Goal: Information Seeking & Learning: Find specific page/section

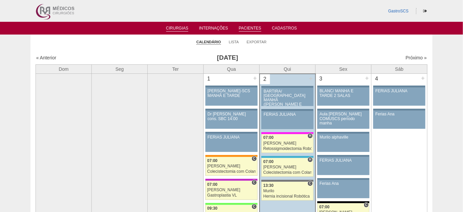
click at [249, 28] on link "Pacientes" at bounding box center [250, 29] width 22 height 6
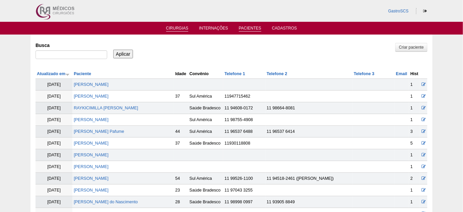
click at [176, 28] on link "Cirurgias" at bounding box center [177, 29] width 22 height 6
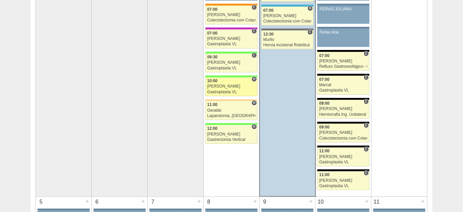
scroll to position [182, 0]
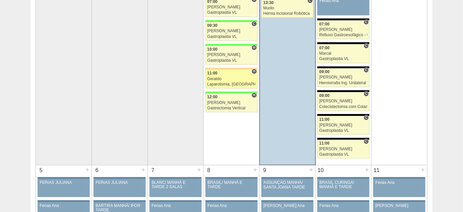
click at [215, 77] on div "Geraldo" at bounding box center [231, 79] width 48 height 4
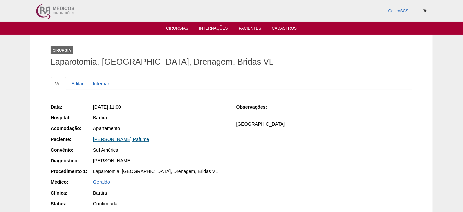
click at [141, 138] on link "[PERSON_NAME] Pafume" at bounding box center [121, 138] width 56 height 5
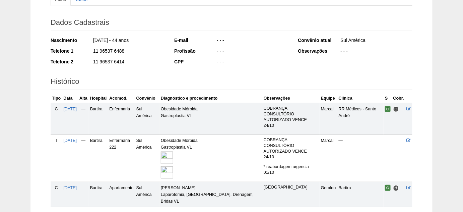
scroll to position [117, 0]
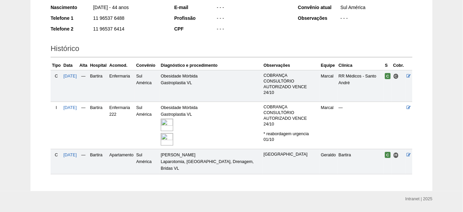
click at [173, 133] on img at bounding box center [167, 139] width 12 height 12
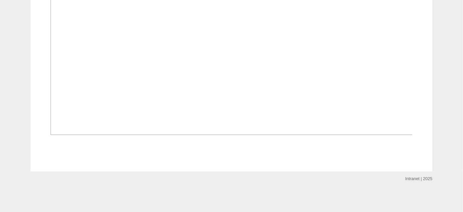
scroll to position [1339, 0]
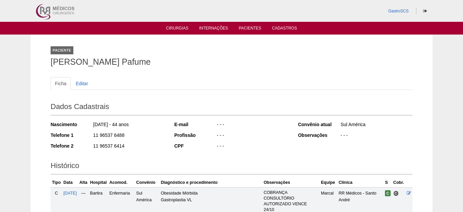
scroll to position [117, 0]
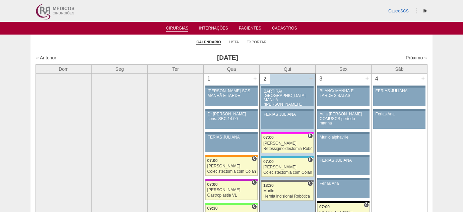
scroll to position [182, 0]
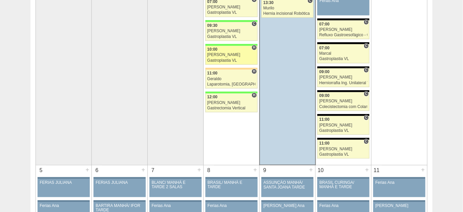
click at [221, 56] on div "Felipe Rossi" at bounding box center [231, 55] width 48 height 4
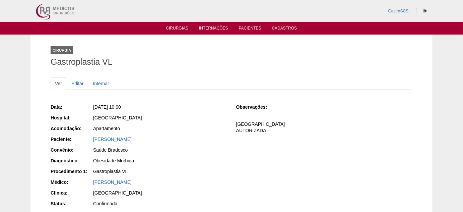
click at [129, 134] on div "Data: [DATE] 10:00 Hospital: [GEOGRAPHIC_DATA] Acomodação: Apartamento Paciente…" at bounding box center [139, 166] width 176 height 131
click at [128, 138] on link "[PERSON_NAME]" at bounding box center [112, 138] width 38 height 5
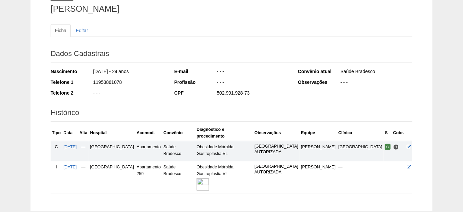
scroll to position [85, 0]
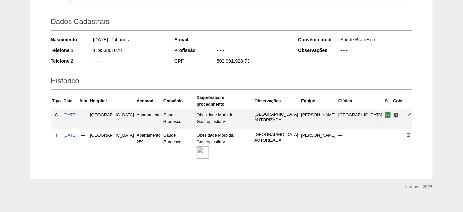
click at [209, 146] on img at bounding box center [202, 152] width 12 height 12
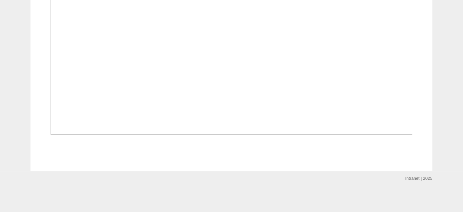
scroll to position [548, 0]
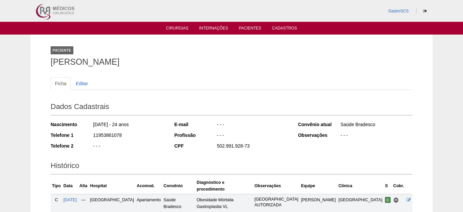
scroll to position [81, 0]
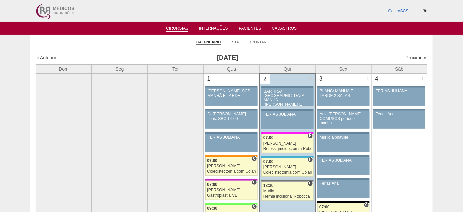
click at [184, 31] on link "Cirurgias" at bounding box center [177, 29] width 22 height 6
click at [232, 40] on link "Lista" at bounding box center [234, 41] width 10 height 5
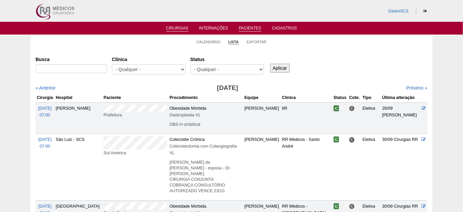
click at [241, 30] on link "Pacientes" at bounding box center [250, 29] width 22 height 6
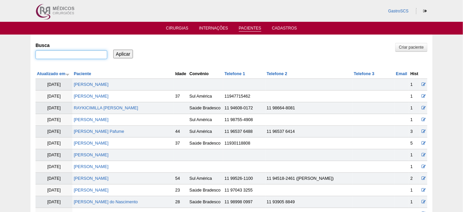
click at [81, 55] on input "Busca" at bounding box center [71, 54] width 72 height 9
type input "ADRIELLY"
click at [113, 50] on input "Aplicar" at bounding box center [123, 54] width 20 height 9
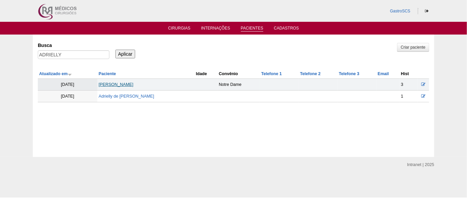
click at [134, 85] on link "Adrielly de Oliveira Damasio" at bounding box center [116, 84] width 35 height 5
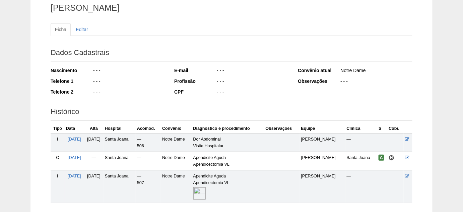
scroll to position [91, 0]
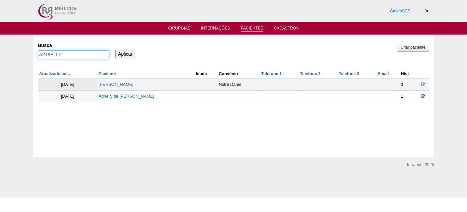
drag, startPoint x: 62, startPoint y: 54, endPoint x: 0, endPoint y: 45, distance: 62.9
click at [31, 51] on div "Pacientes Criar paciente [GEOGRAPHIC_DATA] ADRIELLY Aplicar Atualizado em Pacie…" at bounding box center [233, 95] width 467 height 122
type input "ALESSANRA"
click at [115, 50] on input "Aplicar" at bounding box center [125, 54] width 20 height 9
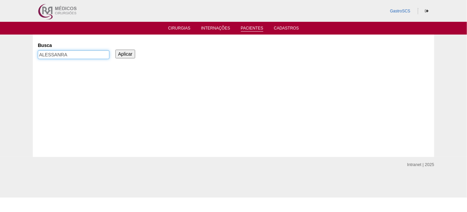
click at [60, 56] on input "ALESSANRA" at bounding box center [74, 54] width 72 height 9
type input "ALESSANDRA"
click at [118, 57] on input "Aplicar" at bounding box center [125, 54] width 20 height 9
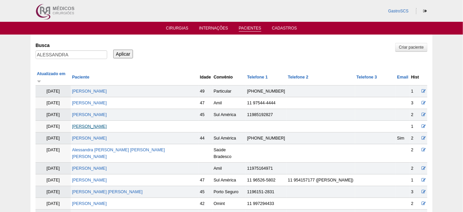
click at [107, 124] on link "Alessandra Orneles de Souza" at bounding box center [89, 126] width 35 height 5
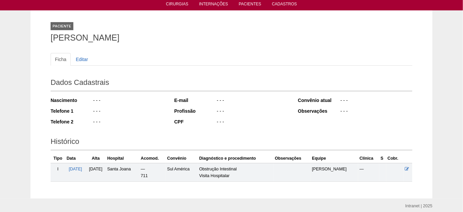
scroll to position [50, 0]
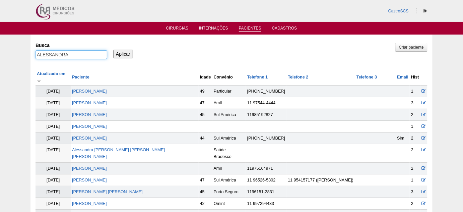
drag, startPoint x: 78, startPoint y: 55, endPoint x: 0, endPoint y: 54, distance: 77.7
type input "AMANDA"
click at [113, 50] on input "Aplicar" at bounding box center [123, 54] width 20 height 9
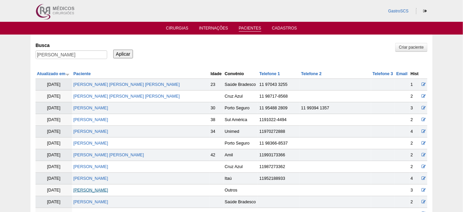
click at [105, 188] on link "Amanda Ferras Vivi" at bounding box center [90, 189] width 35 height 5
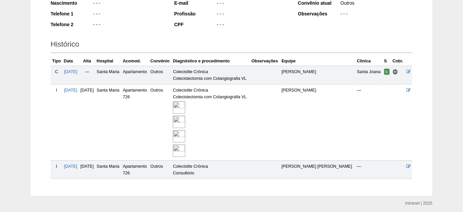
scroll to position [121, 0]
click at [185, 117] on img at bounding box center [179, 121] width 12 height 12
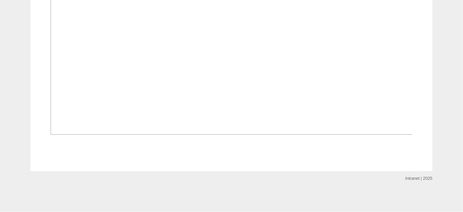
scroll to position [1674, 0]
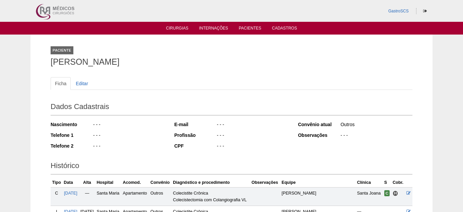
scroll to position [121, 0]
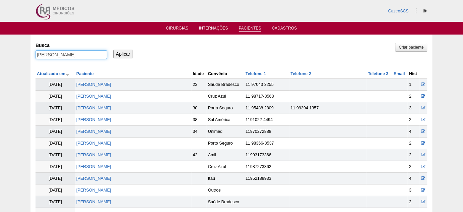
click at [66, 54] on input "[PERSON_NAME]" at bounding box center [71, 54] width 72 height 9
type input "A"
type input "CHAGAS"
click at [113, 50] on input "Aplicar" at bounding box center [123, 54] width 20 height 9
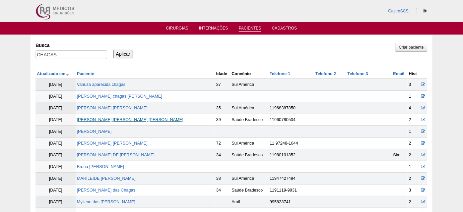
click at [140, 120] on link "[PERSON_NAME]" at bounding box center [130, 119] width 106 height 5
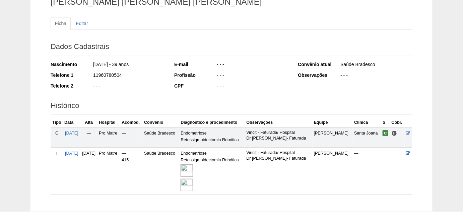
scroll to position [61, 0]
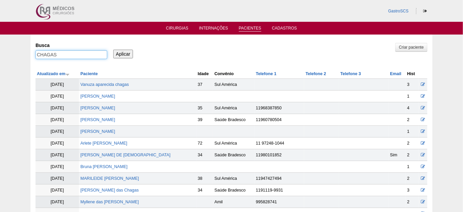
drag, startPoint x: 63, startPoint y: 53, endPoint x: 19, endPoint y: 54, distance: 43.5
type input "TOLEDO"
click at [113, 50] on input "Aplicar" at bounding box center [123, 54] width 20 height 9
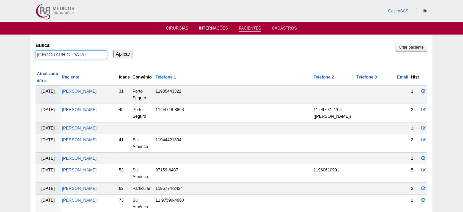
drag, startPoint x: 67, startPoint y: 56, endPoint x: 0, endPoint y: 58, distance: 66.6
type input "CARLA"
click at [113, 50] on input "Aplicar" at bounding box center [123, 54] width 20 height 9
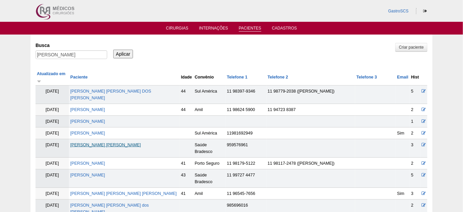
click at [119, 142] on link "[PERSON_NAME] [PERSON_NAME]" at bounding box center [105, 144] width 71 height 5
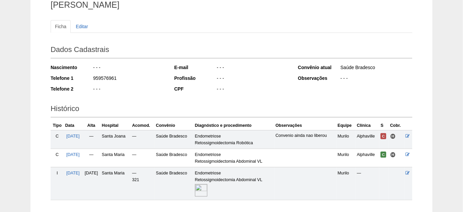
scroll to position [61, 0]
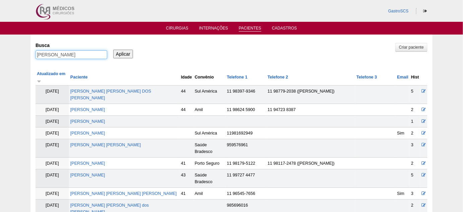
drag, startPoint x: 56, startPoint y: 57, endPoint x: 32, endPoint y: 56, distance: 23.8
type input "[PERSON_NAME]"
click at [113, 50] on input "Aplicar" at bounding box center [123, 54] width 20 height 9
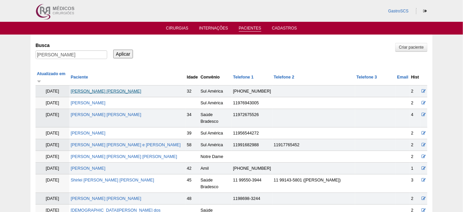
click at [130, 89] on link "CAROLINE DE CASTRO GOMES" at bounding box center [106, 91] width 71 height 5
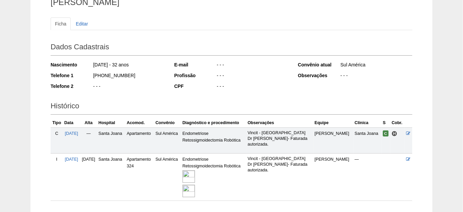
scroll to position [61, 0]
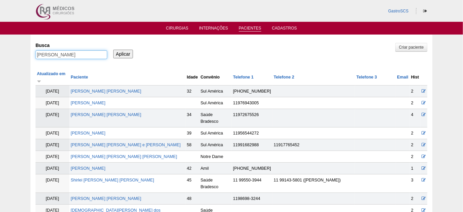
drag, startPoint x: 59, startPoint y: 54, endPoint x: 23, endPoint y: 57, distance: 35.6
type input "ROSA"
click at [113, 50] on input "Aplicar" at bounding box center [123, 54] width 20 height 9
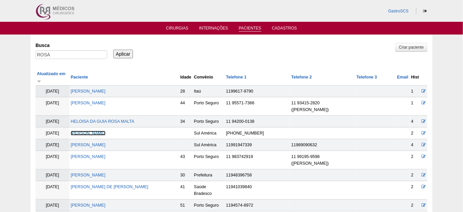
drag, startPoint x: 121, startPoint y: 119, endPoint x: 142, endPoint y: 125, distance: 21.6
click at [105, 131] on link "Caroline Moraes Ribeiro de Rosa" at bounding box center [88, 133] width 35 height 5
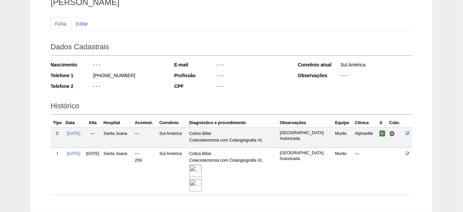
scroll to position [61, 0]
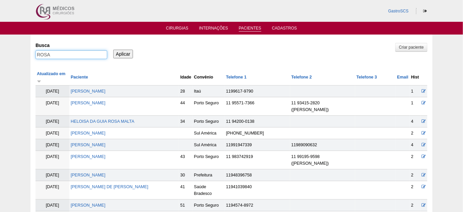
type input "CIBELE"
click at [113, 50] on input "Aplicar" at bounding box center [123, 54] width 20 height 9
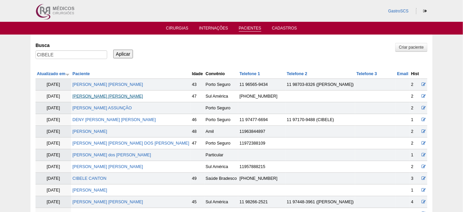
click at [116, 95] on link "CIBELE CRISTINA GONÇALVES SANTOS" at bounding box center [107, 96] width 71 height 5
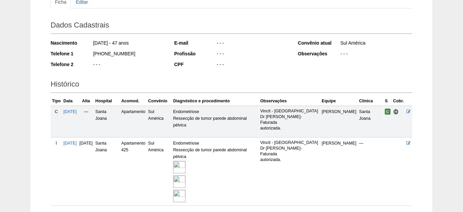
scroll to position [91, 0]
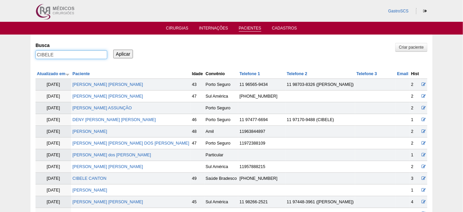
drag, startPoint x: 71, startPoint y: 52, endPoint x: 0, endPoint y: 52, distance: 71.3
type input "DAISY"
click at [113, 50] on input "Aplicar" at bounding box center [123, 54] width 20 height 9
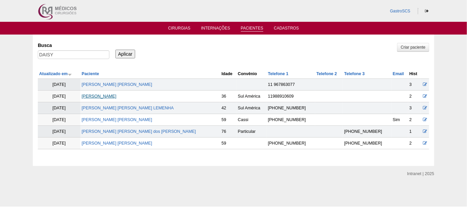
click at [116, 94] on link "[PERSON_NAME]" at bounding box center [99, 96] width 35 height 5
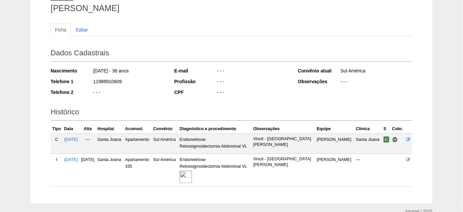
scroll to position [61, 0]
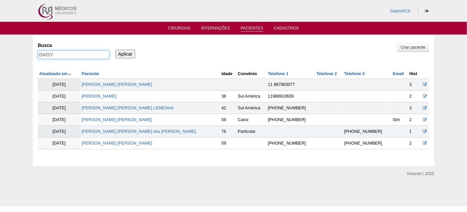
drag, startPoint x: 67, startPoint y: 53, endPoint x: 24, endPoint y: 57, distance: 42.3
click at [25, 56] on div "Pacientes Criar paciente [GEOGRAPHIC_DATA] [PERSON_NAME] Aplicar Atualizado em …" at bounding box center [233, 99] width 467 height 131
type input "[PERSON_NAME]"
click at [115, 50] on input "Aplicar" at bounding box center [125, 54] width 20 height 9
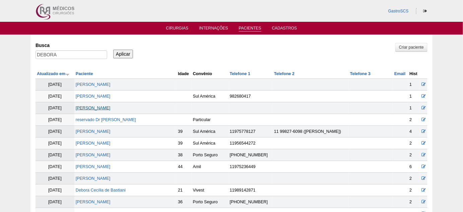
click at [110, 106] on link "[PERSON_NAME]" at bounding box center [93, 107] width 35 height 5
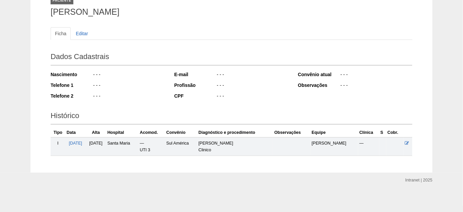
scroll to position [50, 0]
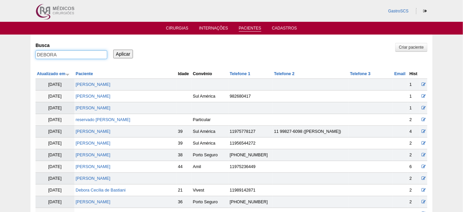
drag, startPoint x: 66, startPoint y: 52, endPoint x: 10, endPoint y: 60, distance: 57.1
type input "KAORI"
click at [113, 50] on input "Aplicar" at bounding box center [123, 54] width 20 height 9
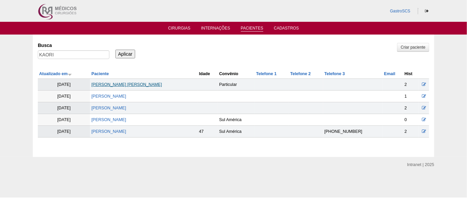
click at [106, 83] on link "[PERSON_NAME] [PERSON_NAME]" at bounding box center [126, 84] width 71 height 5
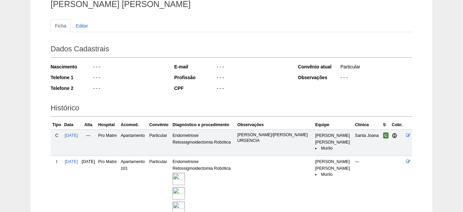
scroll to position [61, 0]
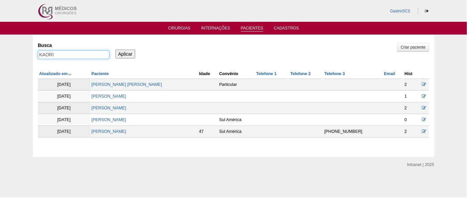
drag, startPoint x: 47, startPoint y: 55, endPoint x: 9, endPoint y: 58, distance: 37.6
click at [18, 57] on div "Pacientes Criar paciente Busca KAORI Aplicar Atualizado em Paciente Idade" at bounding box center [233, 95] width 467 height 122
type input "TORRES"
click at [115, 50] on input "Aplicar" at bounding box center [125, 54] width 20 height 9
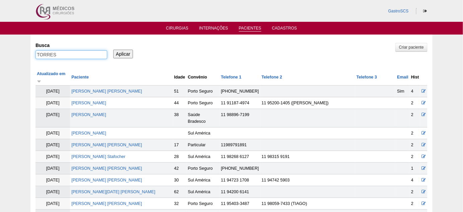
click at [76, 53] on input "TORRES" at bounding box center [71, 54] width 72 height 9
type input "MONTES"
click at [113, 50] on input "Aplicar" at bounding box center [123, 54] width 20 height 9
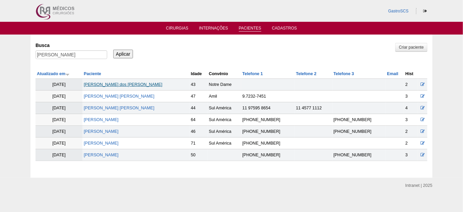
click at [137, 82] on link "[PERSON_NAME] dos montes" at bounding box center [123, 84] width 78 height 5
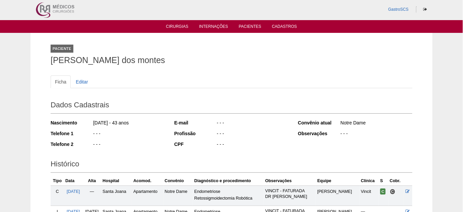
scroll to position [61, 0]
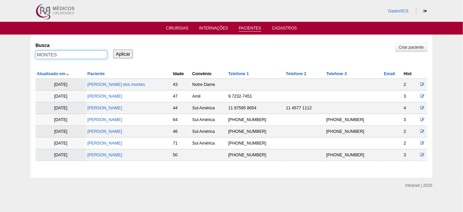
drag, startPoint x: 66, startPoint y: 55, endPoint x: 27, endPoint y: 58, distance: 39.6
click at [34, 58] on div "Pacientes Criar paciente Busca MONTES Aplicar Atualizado em Paciente Idade Conv…" at bounding box center [231, 105] width 402 height 143
type input "HEA"
click at [113, 50] on input "Aplicar" at bounding box center [123, 54] width 20 height 9
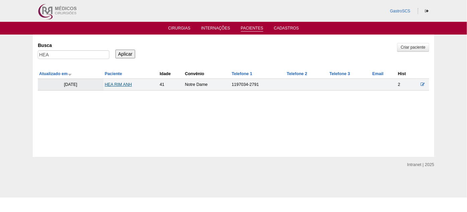
click at [122, 82] on link "HEA RIM ANH" at bounding box center [118, 84] width 27 height 5
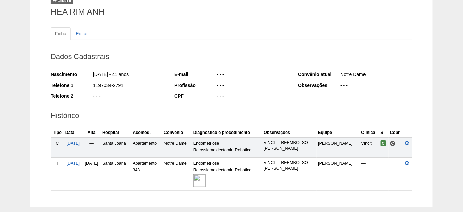
scroll to position [61, 0]
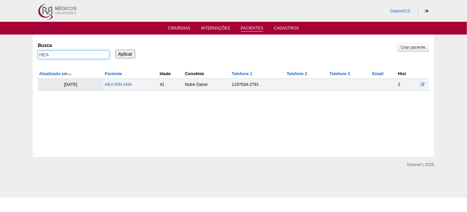
drag, startPoint x: 59, startPoint y: 54, endPoint x: 24, endPoint y: 59, distance: 34.5
click at [28, 57] on div "Pacientes Criar paciente Busca HEA Aplicar Atualizado em Paciente Idade" at bounding box center [233, 95] width 467 height 122
type input "INAJARA"
click at [115, 50] on input "Aplicar" at bounding box center [125, 54] width 20 height 9
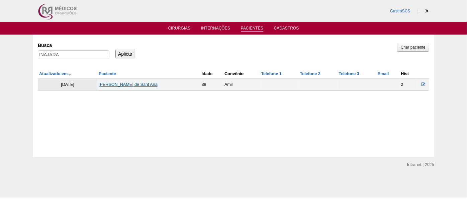
click at [123, 84] on link "[PERSON_NAME] de [PERSON_NAME]" at bounding box center [128, 84] width 59 height 5
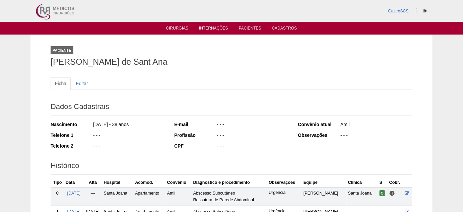
scroll to position [61, 0]
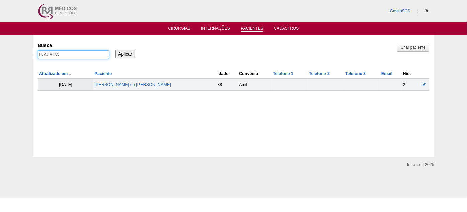
click at [55, 56] on input "INAJARA" at bounding box center [74, 54] width 72 height 9
type input "[PERSON_NAME]"
click at [115, 50] on input "Aplicar" at bounding box center [125, 54] width 20 height 9
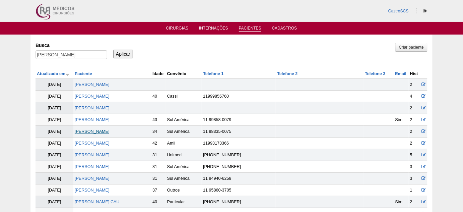
click at [109, 130] on link "[PERSON_NAME]" at bounding box center [92, 131] width 35 height 5
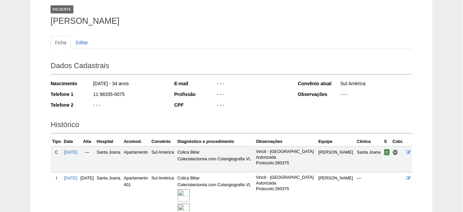
scroll to position [61, 0]
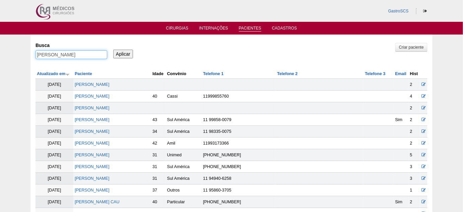
drag, startPoint x: 68, startPoint y: 56, endPoint x: 13, endPoint y: 62, distance: 54.6
type input "LETICIA"
click at [113, 50] on input "Aplicar" at bounding box center [123, 54] width 20 height 9
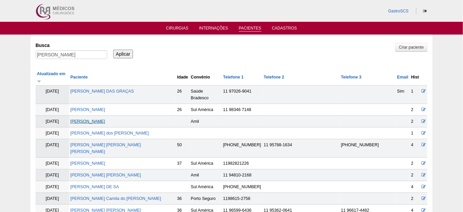
click at [102, 119] on link "[PERSON_NAME]" at bounding box center [87, 121] width 35 height 5
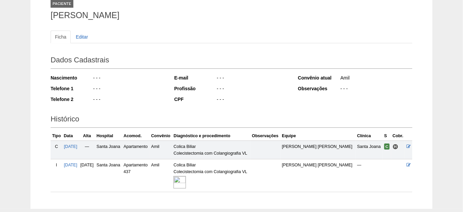
scroll to position [61, 0]
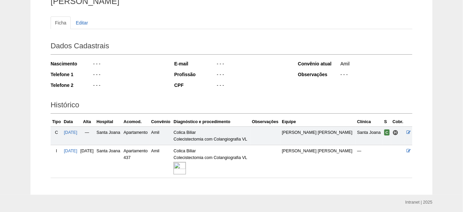
click at [186, 166] on img at bounding box center [179, 168] width 12 height 12
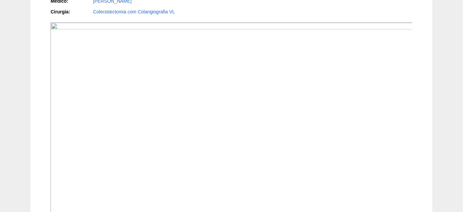
scroll to position [213, 0]
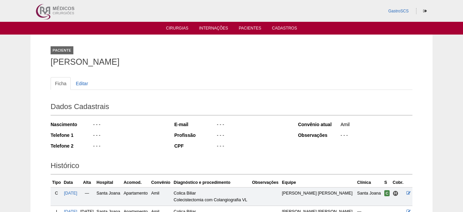
scroll to position [61, 0]
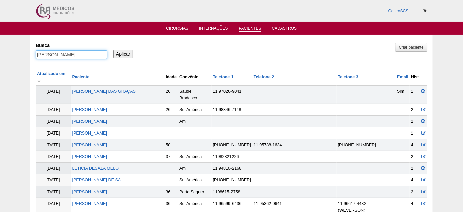
drag, startPoint x: 74, startPoint y: 53, endPoint x: 0, endPoint y: 58, distance: 74.5
type input "LUZIA"
click at [113, 50] on input "Aplicar" at bounding box center [123, 54] width 20 height 9
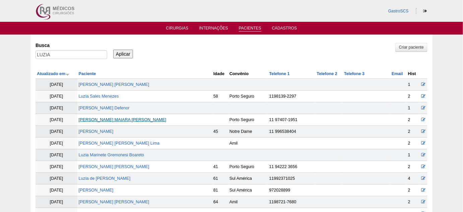
click at [119, 119] on link "[PERSON_NAME] MAIARA [PERSON_NAME]" at bounding box center [123, 119] width 88 height 5
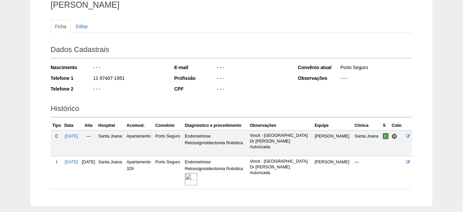
scroll to position [61, 0]
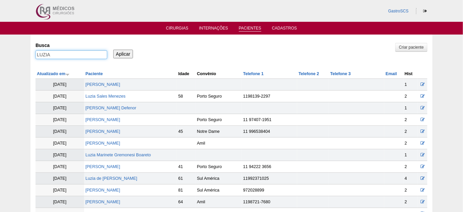
drag, startPoint x: 65, startPoint y: 56, endPoint x: 19, endPoint y: 59, distance: 45.7
type input "MAYSA"
click at [113, 50] on input "Aplicar" at bounding box center [123, 54] width 20 height 9
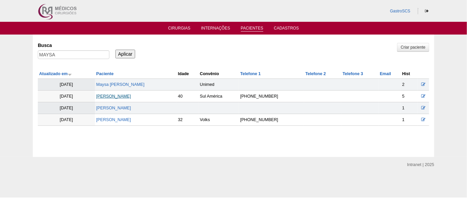
click at [131, 96] on link "MAYSA [PERSON_NAME] [PERSON_NAME]" at bounding box center [113, 96] width 35 height 5
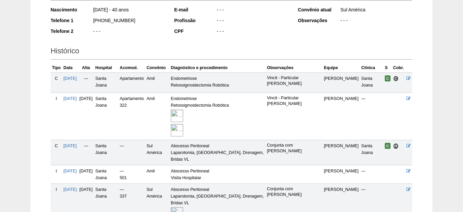
scroll to position [121, 0]
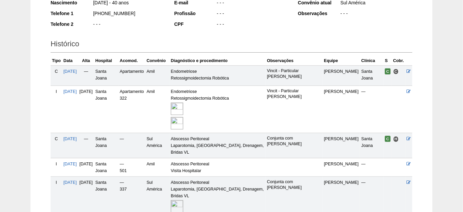
click at [183, 200] on img at bounding box center [177, 206] width 12 height 12
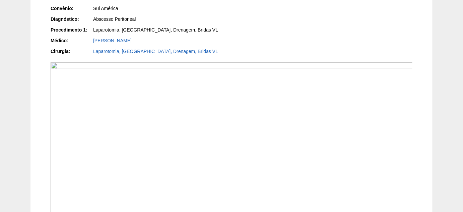
scroll to position [213, 0]
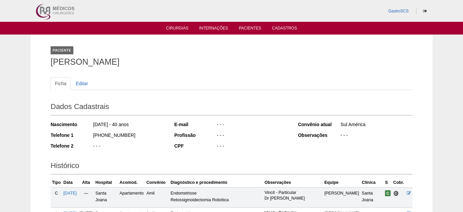
scroll to position [121, 0]
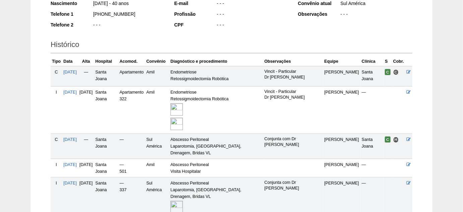
click at [183, 200] on img at bounding box center [176, 206] width 12 height 12
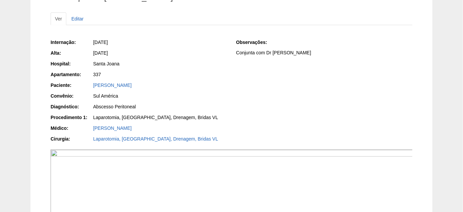
scroll to position [61, 0]
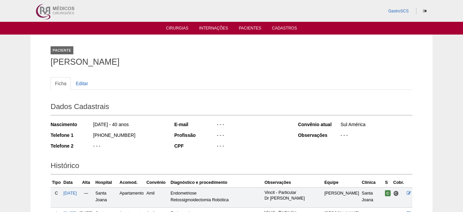
scroll to position [120, 0]
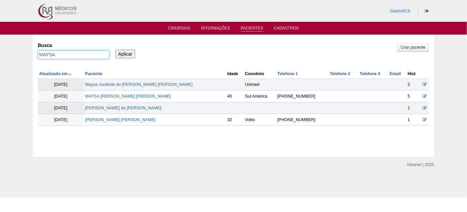
click at [80, 55] on input "MAYSA" at bounding box center [74, 54] width 72 height 9
type input "REGIANE"
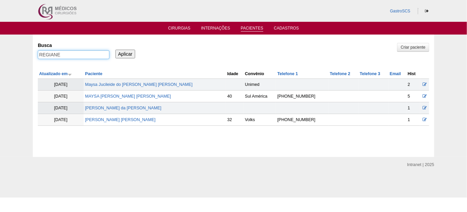
click at [115, 50] on input "Aplicar" at bounding box center [125, 54] width 20 height 9
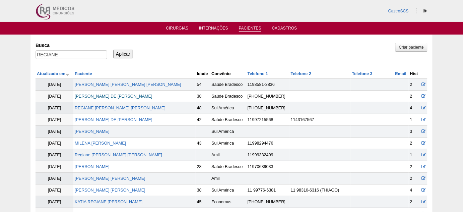
click at [145, 96] on link "REGIANE [PERSON_NAME]" at bounding box center [114, 96] width 78 height 5
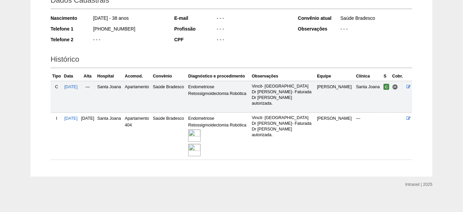
scroll to position [110, 0]
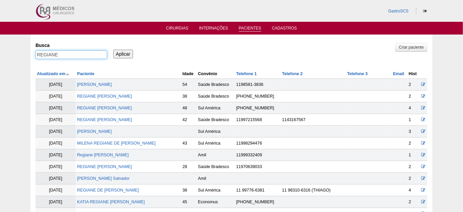
click at [75, 51] on input "REGIANE" at bounding box center [71, 54] width 72 height 9
click at [72, 52] on input "REGIANE" at bounding box center [71, 54] width 72 height 9
type input "RITA"
click at [113, 50] on input "Aplicar" at bounding box center [123, 54] width 20 height 9
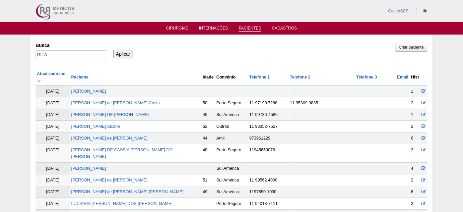
click at [104, 133] on td "[PERSON_NAME] de [PERSON_NAME]" at bounding box center [136, 138] width 132 height 12
click at [104, 136] on link "[PERSON_NAME] de [PERSON_NAME]" at bounding box center [109, 138] width 76 height 5
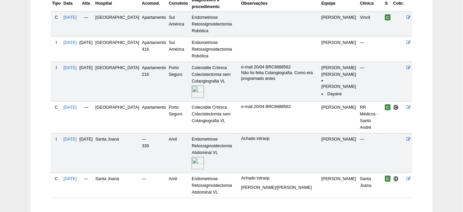
scroll to position [182, 0]
click at [191, 156] on img at bounding box center [197, 162] width 12 height 12
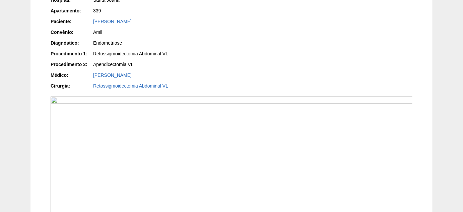
scroll to position [91, 0]
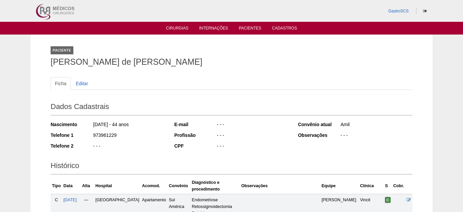
scroll to position [180, 0]
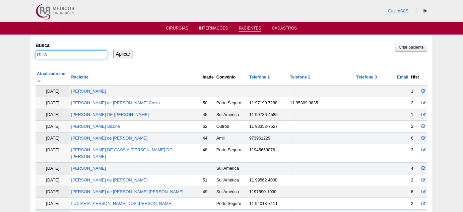
click at [54, 56] on input "RITA" at bounding box center [71, 54] width 72 height 9
type input "[PERSON_NAME]"
click at [113, 50] on input "Aplicar" at bounding box center [123, 54] width 20 height 9
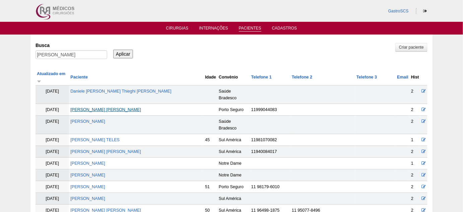
click at [123, 107] on link "[PERSON_NAME] [PERSON_NAME]" at bounding box center [105, 109] width 71 height 5
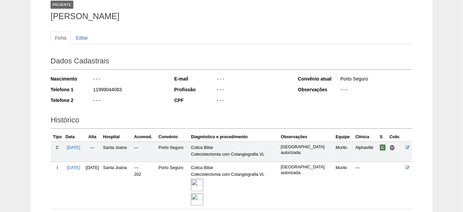
scroll to position [61, 0]
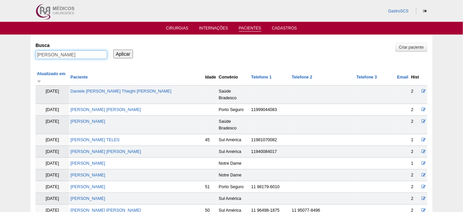
drag, startPoint x: 87, startPoint y: 54, endPoint x: 0, endPoint y: 54, distance: 86.7
type input "GASBARRO"
click at [113, 50] on input "Aplicar" at bounding box center [123, 54] width 20 height 9
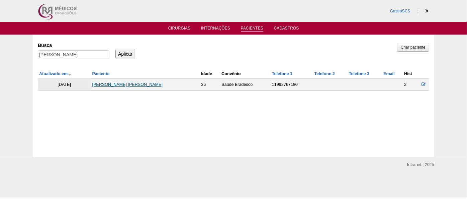
click at [143, 85] on link "SILMARA APARECIDA SANTOS GASBARRO" at bounding box center [127, 84] width 71 height 5
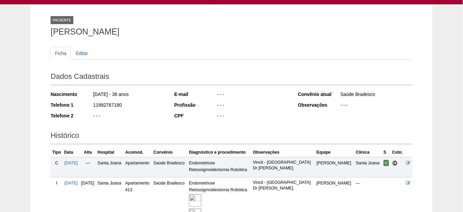
scroll to position [61, 0]
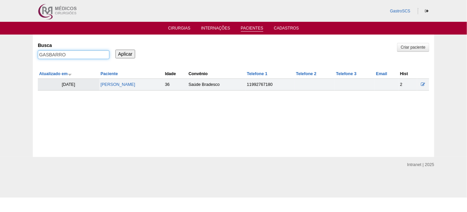
drag, startPoint x: 51, startPoint y: 53, endPoint x: 4, endPoint y: 57, distance: 47.3
click at [8, 53] on div "Pacientes Criar paciente [GEOGRAPHIC_DATA] [GEOGRAPHIC_DATA] Aplicar Atualizado…" at bounding box center [233, 95] width 467 height 122
type input "ROJO"
click at [115, 50] on input "Aplicar" at bounding box center [125, 54] width 20 height 9
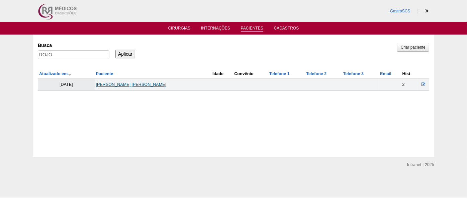
click at [126, 84] on link "SIMONE MOURA DA SILVA ROJO" at bounding box center [131, 84] width 71 height 5
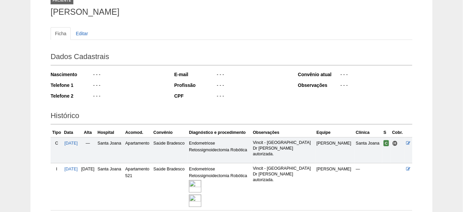
scroll to position [61, 0]
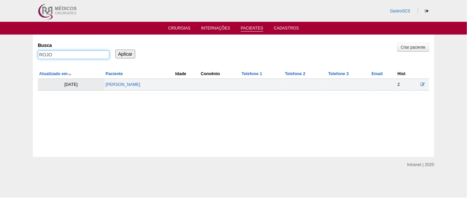
click at [42, 54] on input "ROJO" at bounding box center [74, 54] width 72 height 9
drag, startPoint x: 55, startPoint y: 54, endPoint x: 26, endPoint y: 54, distance: 28.1
click at [26, 54] on div "Pacientes Criar paciente [GEOGRAPHIC_DATA] ROJO Aplicar Atualizado em Paciente …" at bounding box center [233, 95] width 467 height 122
type input "[PERSON_NAME]"
click at [115, 50] on input "Aplicar" at bounding box center [125, 54] width 20 height 9
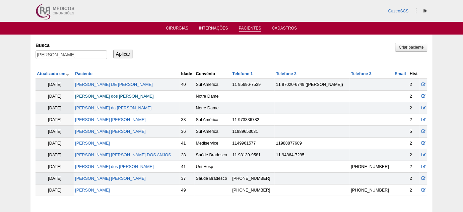
click at [132, 96] on link "[PERSON_NAME]" at bounding box center [114, 96] width 78 height 5
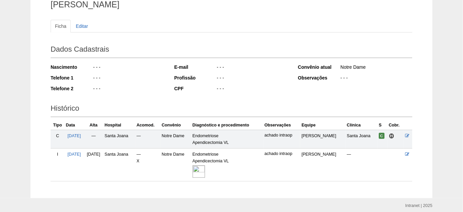
scroll to position [61, 0]
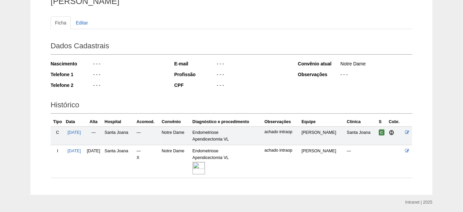
click at [205, 167] on img at bounding box center [198, 168] width 12 height 12
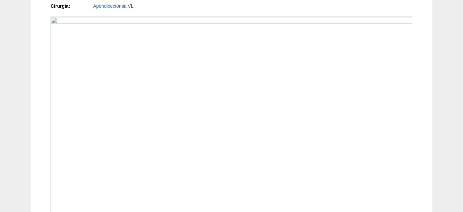
scroll to position [182, 0]
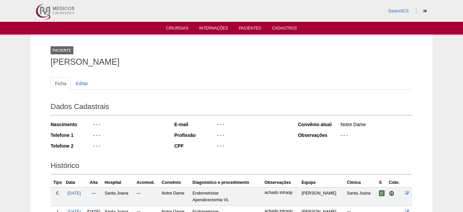
scroll to position [61, 0]
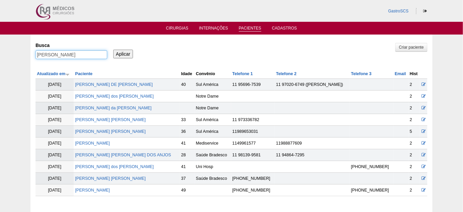
click at [62, 52] on input "[PERSON_NAME]" at bounding box center [71, 54] width 72 height 9
type input "KAMIKOGA"
click at [113, 50] on input "Aplicar" at bounding box center [123, 54] width 20 height 9
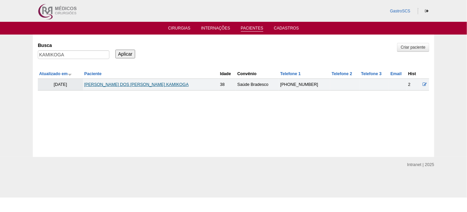
click at [150, 84] on link "[PERSON_NAME] DOS [PERSON_NAME] KAMIKOGA" at bounding box center [136, 84] width 104 height 5
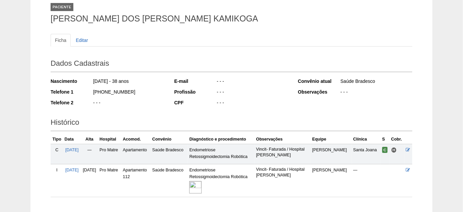
scroll to position [61, 0]
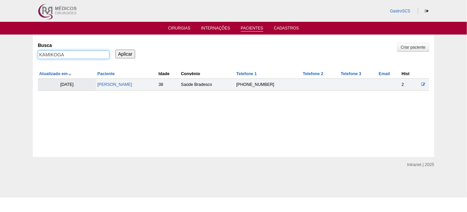
drag, startPoint x: 66, startPoint y: 55, endPoint x: 16, endPoint y: 54, distance: 49.9
click at [33, 55] on div "Pacientes Criar paciente Busca KAMIKOGA Aplicar Atualizado em Paciente Idade Co…" at bounding box center [234, 95] width 402 height 122
type input "TATIANE"
click at [115, 50] on input "Aplicar" at bounding box center [125, 54] width 20 height 9
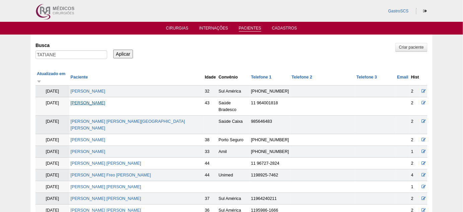
click at [105, 100] on link "TATIANE FERREIRA CARDOSO" at bounding box center [88, 102] width 35 height 5
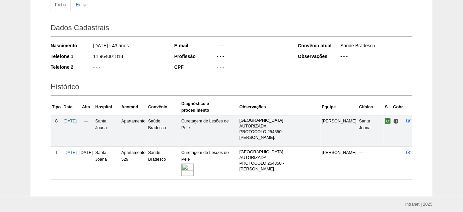
scroll to position [84, 0]
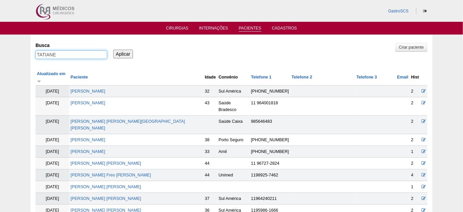
drag, startPoint x: 65, startPoint y: 54, endPoint x: 28, endPoint y: 53, distance: 36.2
type input "[DEMOGRAPHIC_DATA]"
click at [113, 50] on input "Aplicar" at bounding box center [123, 54] width 20 height 9
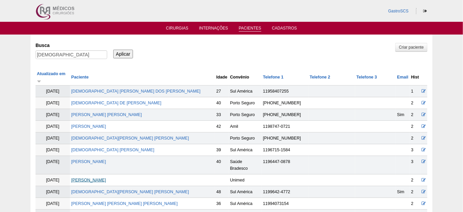
click at [106, 177] on link "[PERSON_NAME]" at bounding box center [88, 179] width 35 height 5
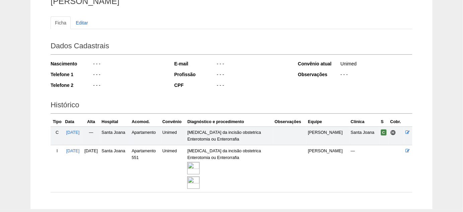
scroll to position [91, 0]
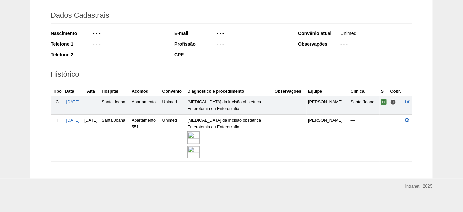
click at [199, 137] on img at bounding box center [193, 137] width 12 height 12
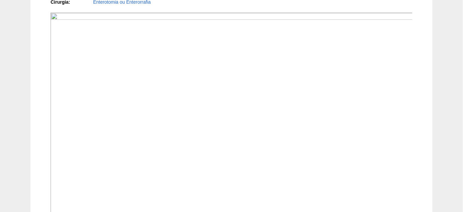
scroll to position [213, 0]
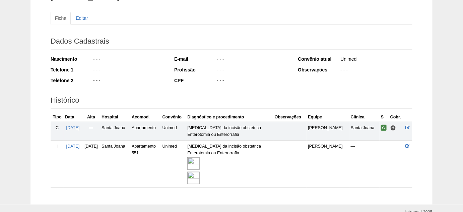
scroll to position [30, 0]
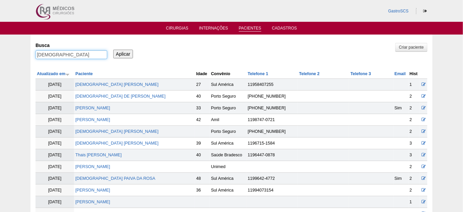
click at [59, 52] on input "THAIS" at bounding box center [71, 54] width 72 height 9
type input "WALESKA"
click at [113, 50] on input "Aplicar" at bounding box center [123, 54] width 20 height 9
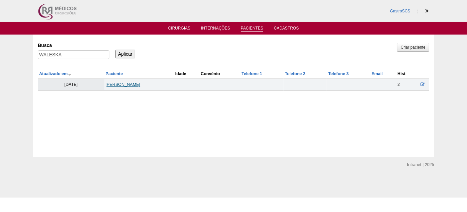
click at [141, 84] on link "[PERSON_NAME]" at bounding box center [123, 84] width 35 height 5
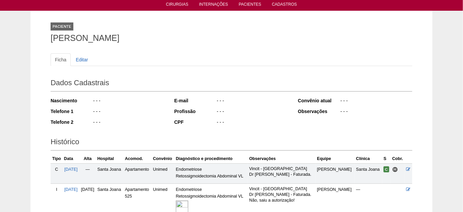
scroll to position [54, 0]
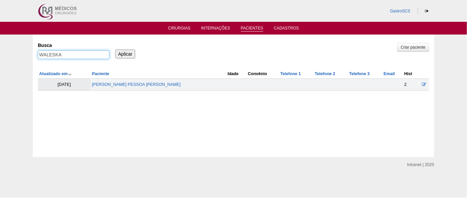
click at [66, 52] on input "WALESKA" at bounding box center [74, 54] width 72 height 9
type input "VIVIANE"
click at [115, 50] on input "Aplicar" at bounding box center [125, 54] width 20 height 9
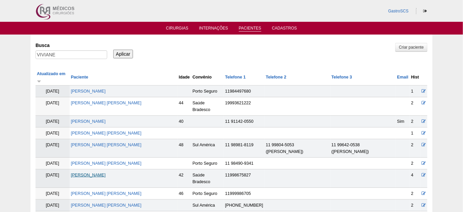
click at [106, 172] on link "[PERSON_NAME]" at bounding box center [88, 174] width 35 height 5
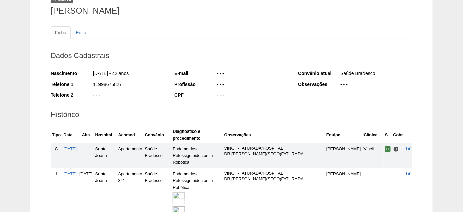
scroll to position [61, 0]
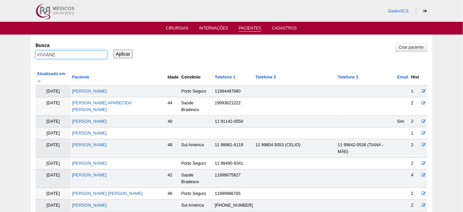
drag, startPoint x: 62, startPoint y: 53, endPoint x: 22, endPoint y: 54, distance: 39.5
type input "STEPHANIE"
click at [113, 50] on input "Aplicar" at bounding box center [123, 54] width 20 height 9
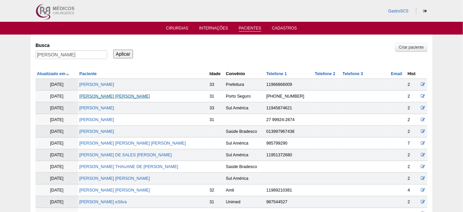
click at [135, 95] on link "[PERSON_NAME]" at bounding box center [114, 96] width 71 height 5
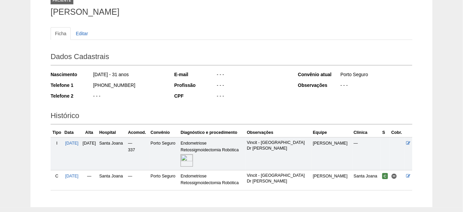
scroll to position [61, 0]
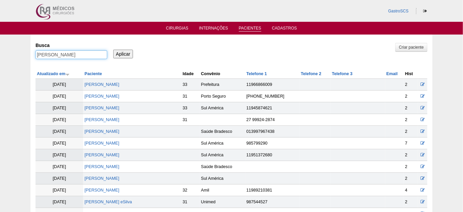
drag, startPoint x: 76, startPoint y: 57, endPoint x: 23, endPoint y: 56, distance: 53.6
click at [25, 56] on div "Pacientes Criar paciente [GEOGRAPHIC_DATA] [PERSON_NAME] Aplicar Atualizado em …" at bounding box center [231, 158] width 463 height 248
type input "MARIONE"
click at [113, 50] on input "Aplicar" at bounding box center [123, 54] width 20 height 9
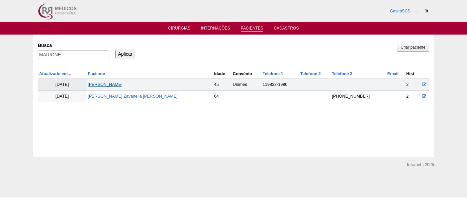
click at [123, 85] on link "[PERSON_NAME]" at bounding box center [105, 84] width 35 height 5
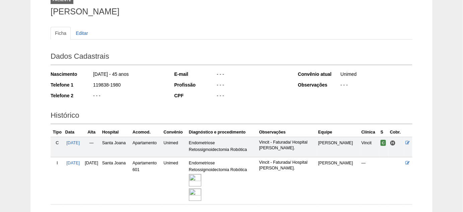
scroll to position [61, 0]
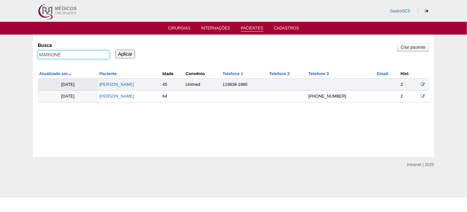
drag, startPoint x: 67, startPoint y: 55, endPoint x: 0, endPoint y: 52, distance: 67.0
click at [0, 51] on div "Pacientes Criar paciente Busca MARIONE Aplicar Atualizado em Paciente Idade" at bounding box center [233, 95] width 467 height 122
type input "KAREN"
click at [115, 50] on input "Aplicar" at bounding box center [125, 54] width 20 height 9
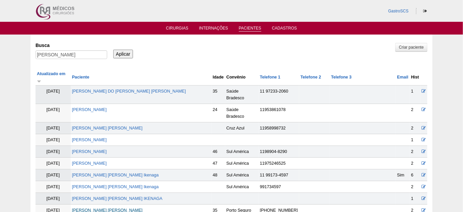
click at [143, 208] on link "[PERSON_NAME]" at bounding box center [107, 210] width 71 height 5
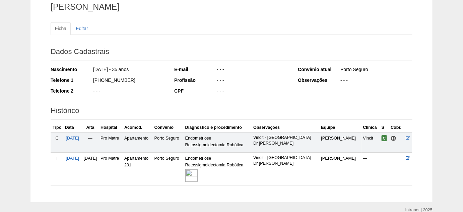
scroll to position [61, 0]
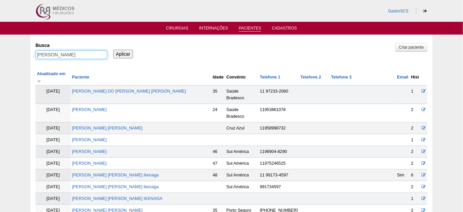
drag, startPoint x: 66, startPoint y: 54, endPoint x: 28, endPoint y: 53, distance: 38.5
type input "ROSELI"
click at [113, 50] on input "Aplicar" at bounding box center [123, 54] width 20 height 9
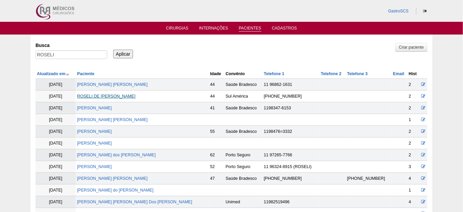
click at [109, 95] on link "ROSELI DE JESUS SANTOS" at bounding box center [106, 96] width 58 height 5
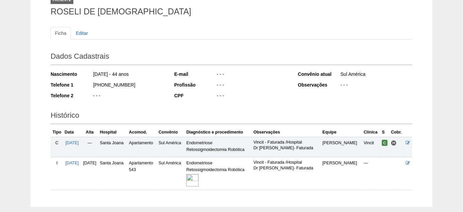
scroll to position [61, 0]
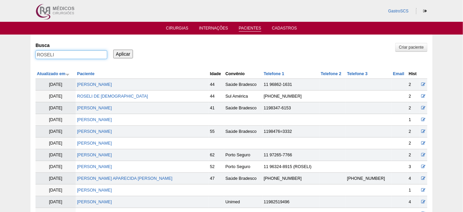
drag, startPoint x: 58, startPoint y: 54, endPoint x: 22, endPoint y: 59, distance: 35.7
type input "MARINA"
click at [113, 50] on input "Aplicar" at bounding box center [123, 54] width 20 height 9
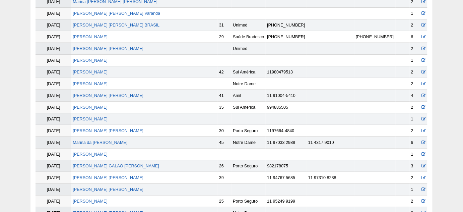
scroll to position [213, 0]
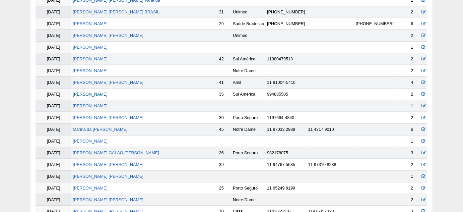
click at [105, 92] on link "[PERSON_NAME]" at bounding box center [90, 94] width 35 height 5
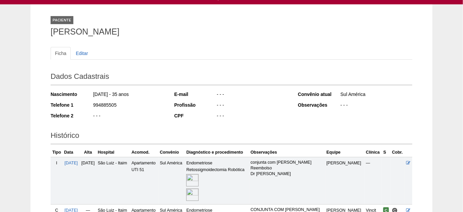
scroll to position [91, 0]
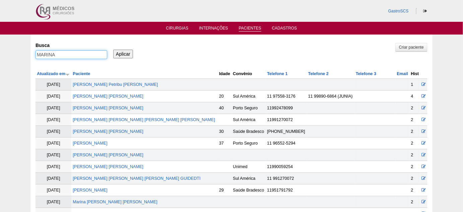
click at [79, 55] on input "MARINA" at bounding box center [71, 54] width 72 height 9
type input "[PERSON_NAME]"
click at [113, 50] on input "Aplicar" at bounding box center [123, 54] width 20 height 9
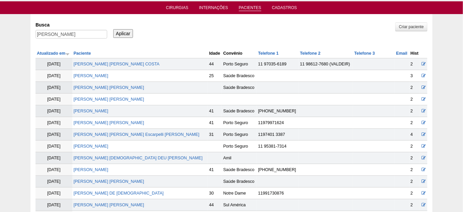
scroll to position [30, 0]
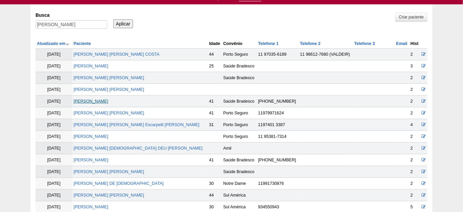
click at [108, 101] on link "MARCELA SILVA DE CARVALHO" at bounding box center [91, 101] width 35 height 5
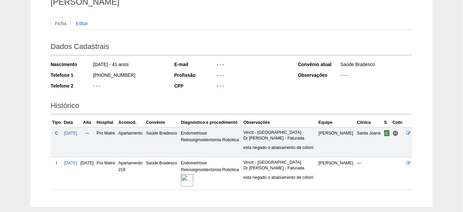
scroll to position [61, 0]
click at [193, 178] on img at bounding box center [187, 179] width 12 height 12
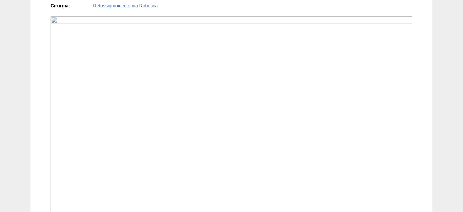
scroll to position [243, 0]
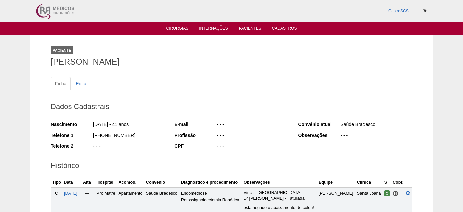
scroll to position [61, 0]
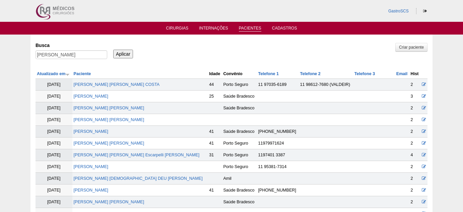
scroll to position [30, 0]
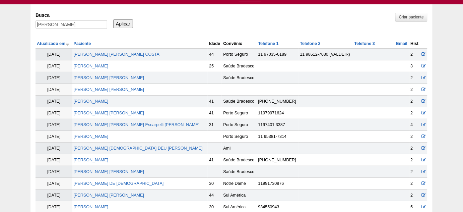
click at [68, 17] on label "Busca" at bounding box center [71, 15] width 72 height 7
click at [68, 20] on input "MARCELA" at bounding box center [71, 24] width 72 height 9
click at [67, 24] on input "MARCELA" at bounding box center [71, 24] width 72 height 9
type input "amanda"
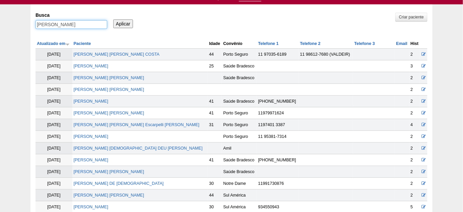
click at [113, 19] on input "Aplicar" at bounding box center [123, 23] width 20 height 9
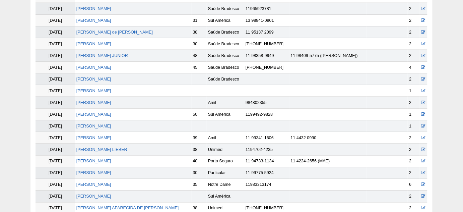
scroll to position [274, 0]
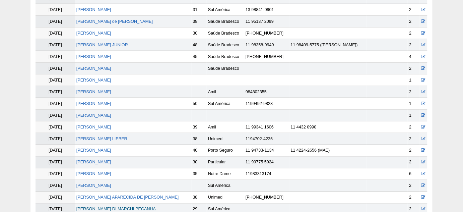
click at [152, 207] on link "AMANDA KATHELEEN DI MARCHI PECANHA" at bounding box center [115, 209] width 79 height 5
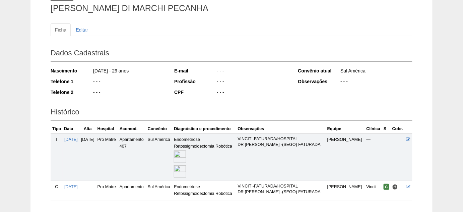
scroll to position [30, 0]
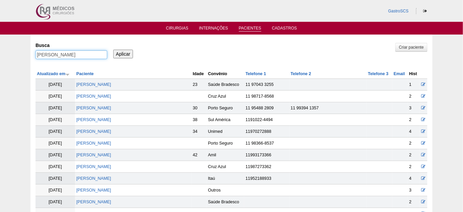
drag, startPoint x: 72, startPoint y: 54, endPoint x: 0, endPoint y: 53, distance: 72.0
type input "[PERSON_NAME]"
click at [113, 50] on input "Aplicar" at bounding box center [123, 54] width 20 height 9
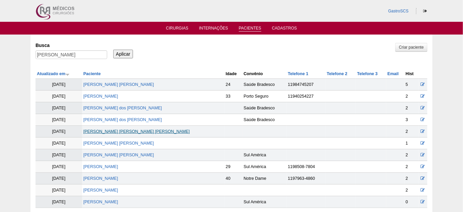
click at [143, 129] on link "[PERSON_NAME]" at bounding box center [136, 131] width 106 height 5
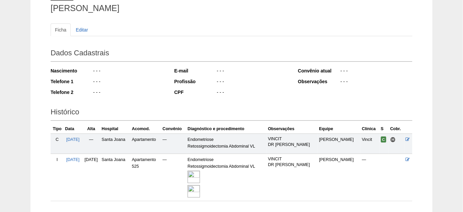
scroll to position [61, 0]
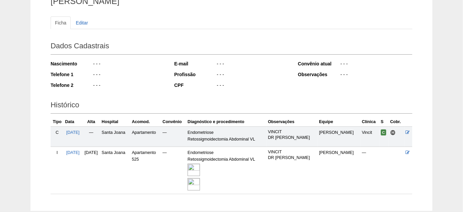
click at [200, 172] on img at bounding box center [193, 169] width 12 height 12
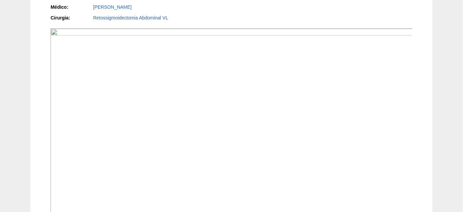
scroll to position [182, 0]
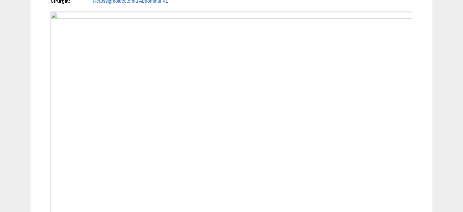
scroll to position [213, 0]
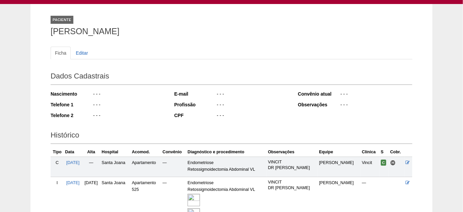
scroll to position [0, 0]
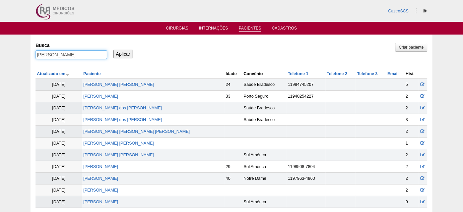
drag, startPoint x: 56, startPoint y: 58, endPoint x: 32, endPoint y: 53, distance: 24.3
click at [32, 53] on div "Pacientes Criar paciente Busca stefany Aplicar Atualizado em Paciente Idade Con…" at bounding box center [231, 129] width 402 height 190
type input "jessica"
click at [113, 50] on input "Aplicar" at bounding box center [123, 54] width 20 height 9
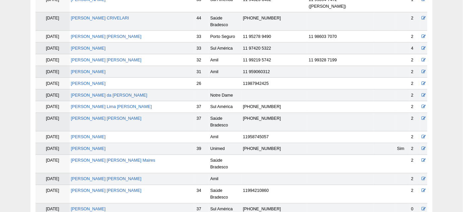
scroll to position [335, 0]
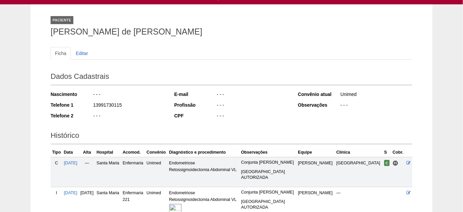
scroll to position [61, 0]
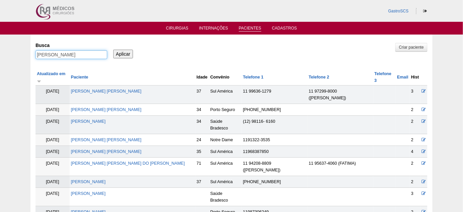
drag, startPoint x: 65, startPoint y: 53, endPoint x: 0, endPoint y: 56, distance: 65.3
type input "[PERSON_NAME]"
click at [113, 50] on input "Aplicar" at bounding box center [123, 54] width 20 height 9
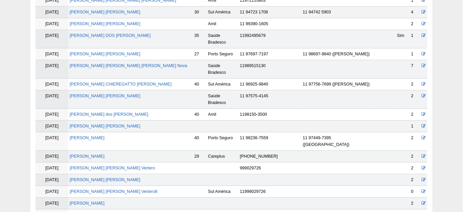
scroll to position [548, 0]
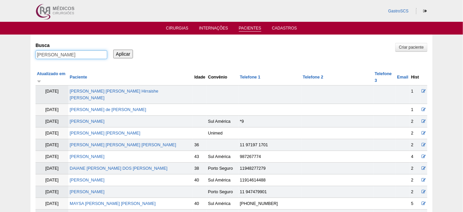
click at [87, 57] on input "fernanda" at bounding box center [71, 54] width 72 height 9
type input "DAISY"
click at [113, 50] on input "Aplicar" at bounding box center [123, 54] width 20 height 9
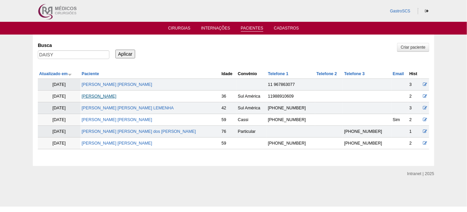
click at [116, 95] on link "[PERSON_NAME]" at bounding box center [99, 96] width 35 height 5
drag, startPoint x: 76, startPoint y: 57, endPoint x: 12, endPoint y: 58, distance: 63.9
click at [45, 58] on input "DAISY" at bounding box center [74, 54] width 72 height 9
type input "D"
type input "R"
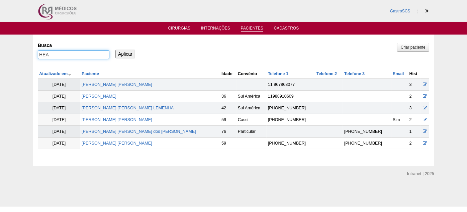
type input "HEA"
click at [115, 50] on input "Aplicar" at bounding box center [125, 54] width 20 height 9
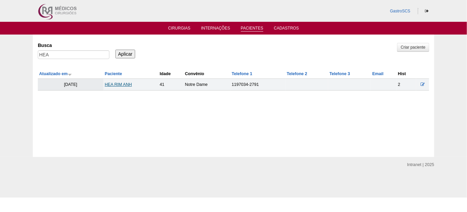
click at [118, 85] on link "HEA RIM ANH" at bounding box center [118, 84] width 27 height 5
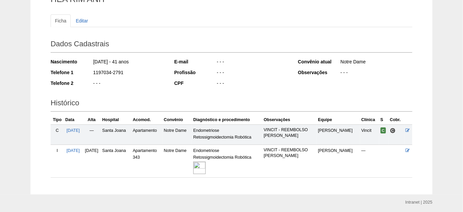
scroll to position [85, 0]
